Goal: Task Accomplishment & Management: Complete application form

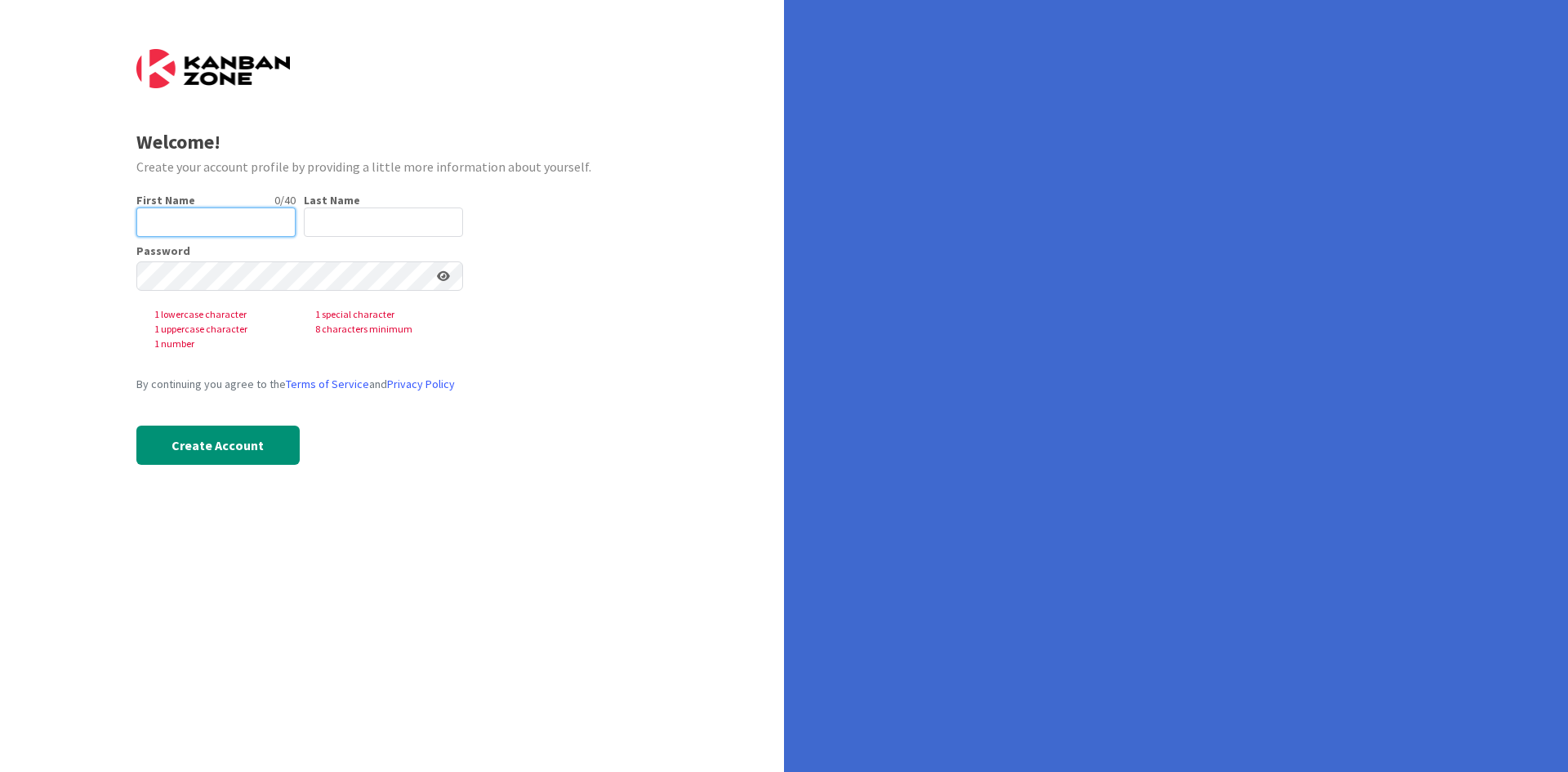
click at [193, 215] on input "text" at bounding box center [215, 222] width 159 height 30
type input "Grace"
click at [353, 225] on input "text" at bounding box center [383, 222] width 159 height 30
type input "[PERSON_NAME]"
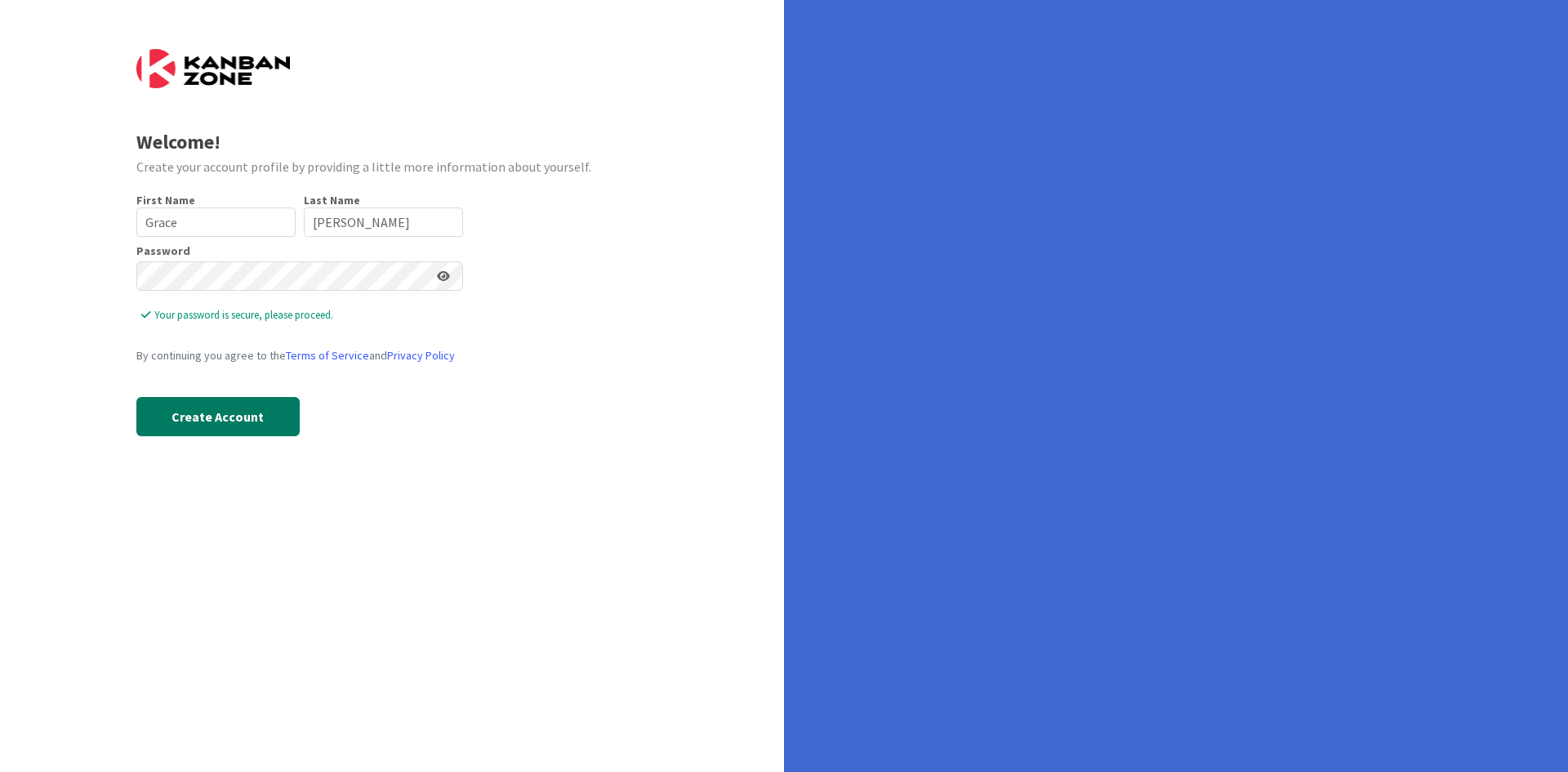
click at [250, 425] on button "Create Account" at bounding box center [217, 417] width 164 height 39
